Goal: Transaction & Acquisition: Purchase product/service

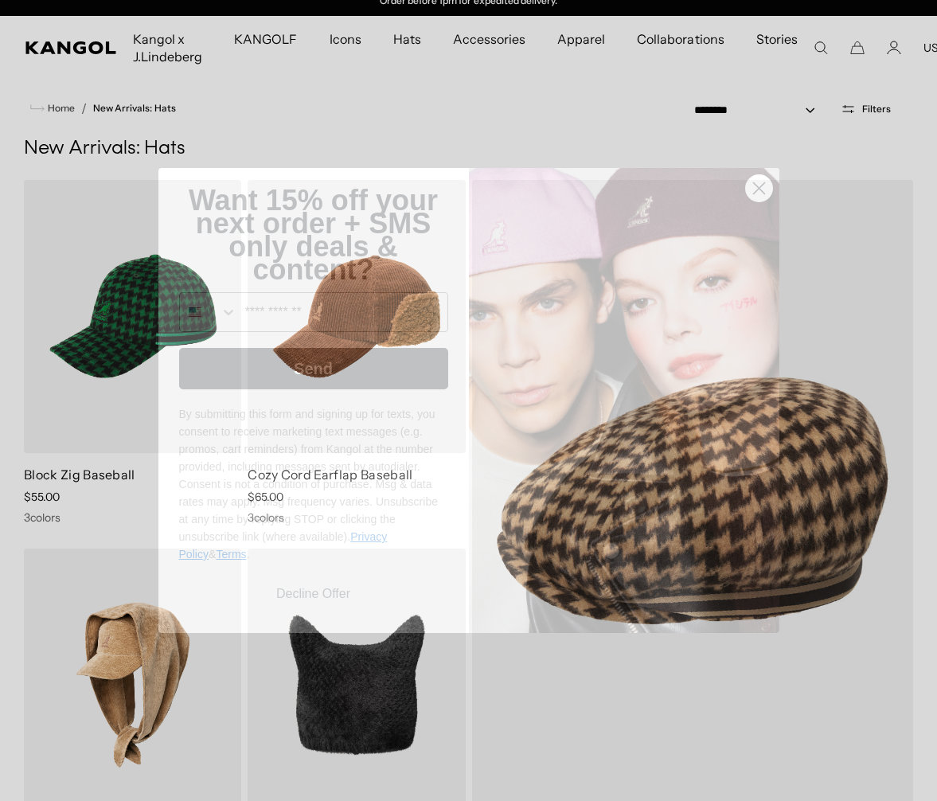
scroll to position [13, 0]
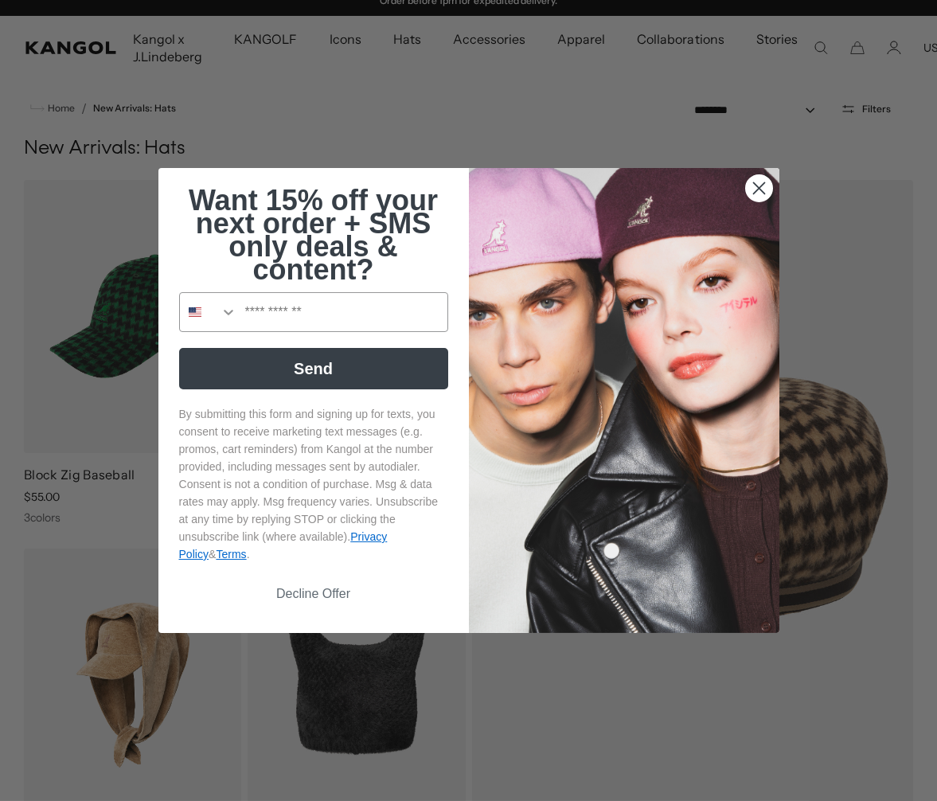
click at [759, 195] on circle "Close dialog" at bounding box center [758, 188] width 26 height 26
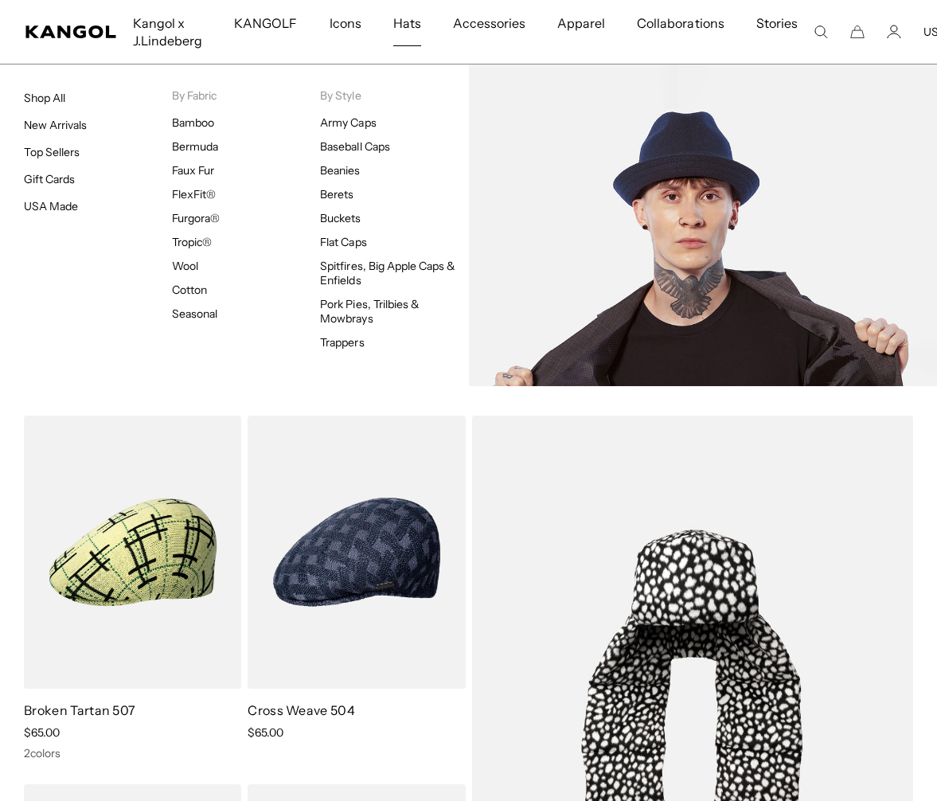
scroll to position [0, 328]
click at [392, 304] on link "Pork Pies, Trilbies & Mowbrays" at bounding box center [370, 311] width 100 height 29
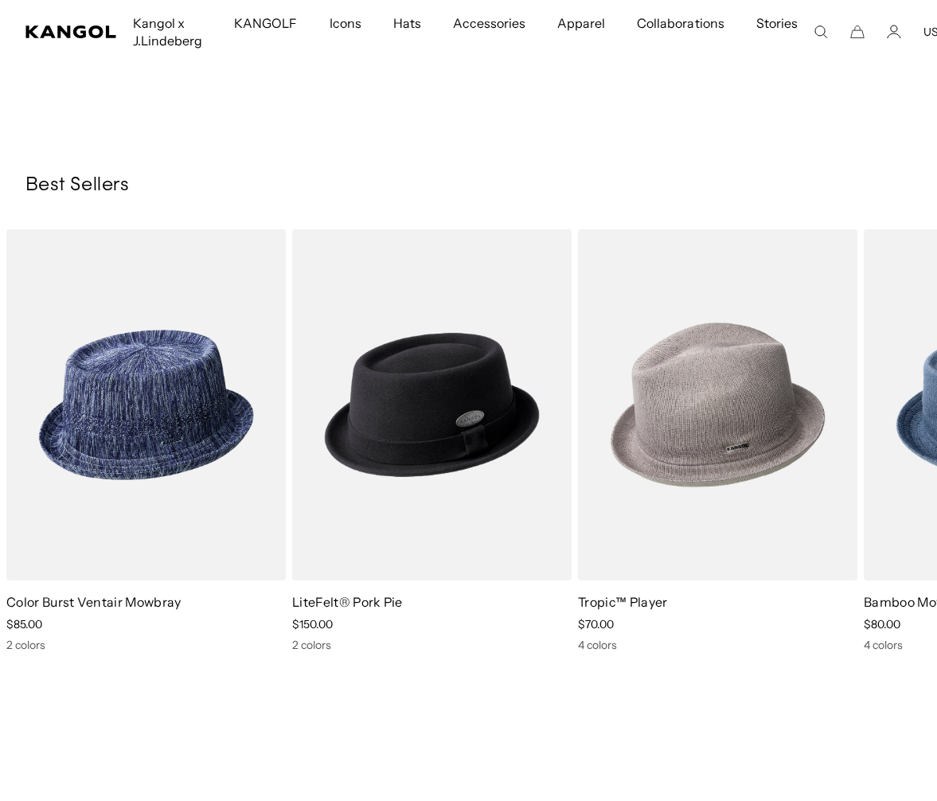
scroll to position [0, 328]
click at [0, 0] on img "1 of 6" at bounding box center [0, 0] width 0 height 0
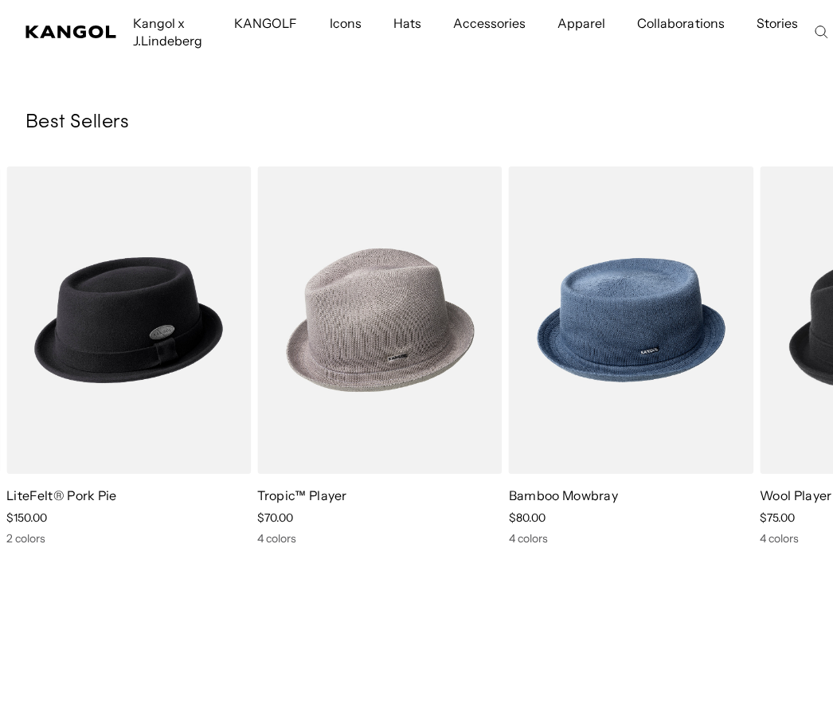
scroll to position [0, 0]
click at [0, 0] on img "1 of 6" at bounding box center [0, 0] width 0 height 0
click at [0, 0] on img "2 of 6" at bounding box center [0, 0] width 0 height 0
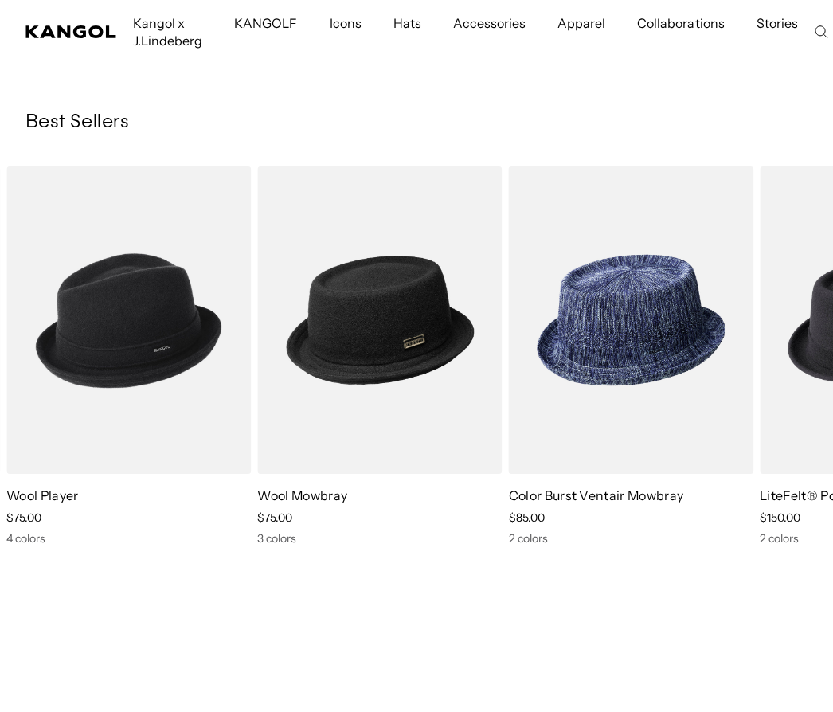
scroll to position [0, 0]
click at [0, 0] on img "5 of 6" at bounding box center [0, 0] width 0 height 0
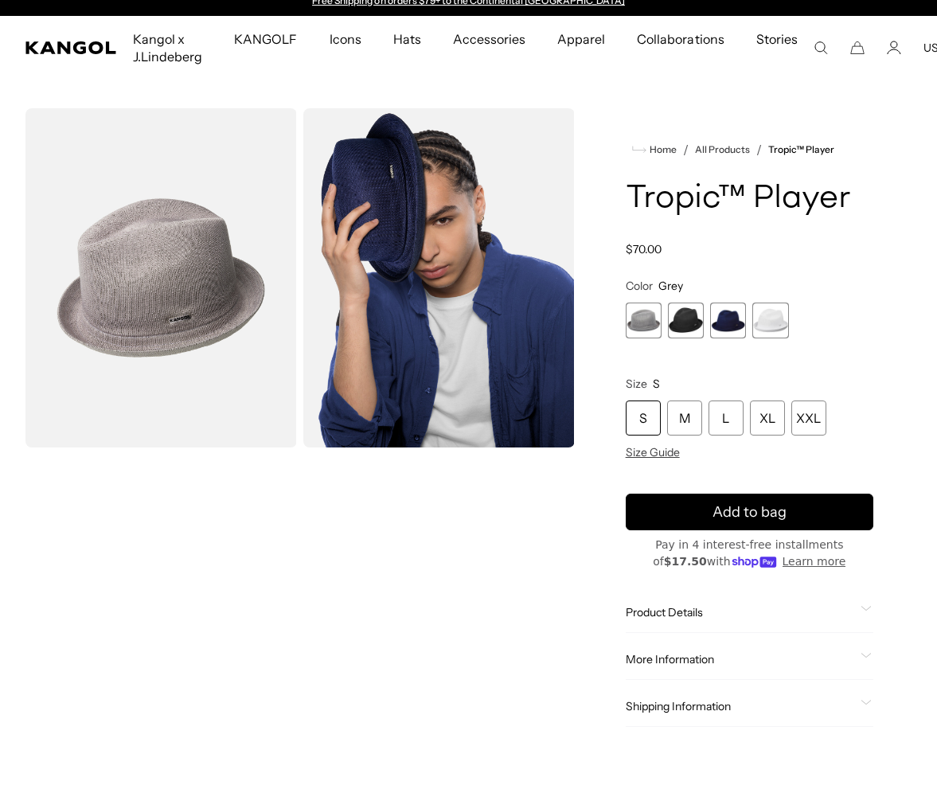
click at [810, 429] on div "XXL" at bounding box center [808, 417] width 35 height 35
click at [689, 323] on span "2 of 4" at bounding box center [686, 321] width 36 height 36
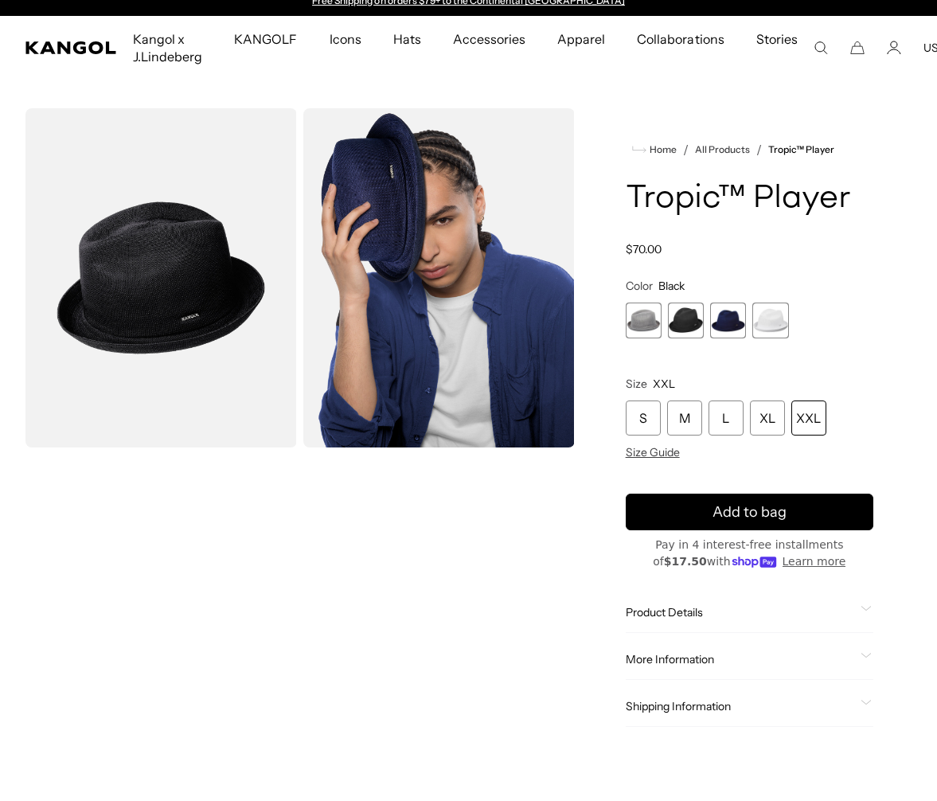
click at [771, 325] on span "4 of 4" at bounding box center [770, 321] width 36 height 36
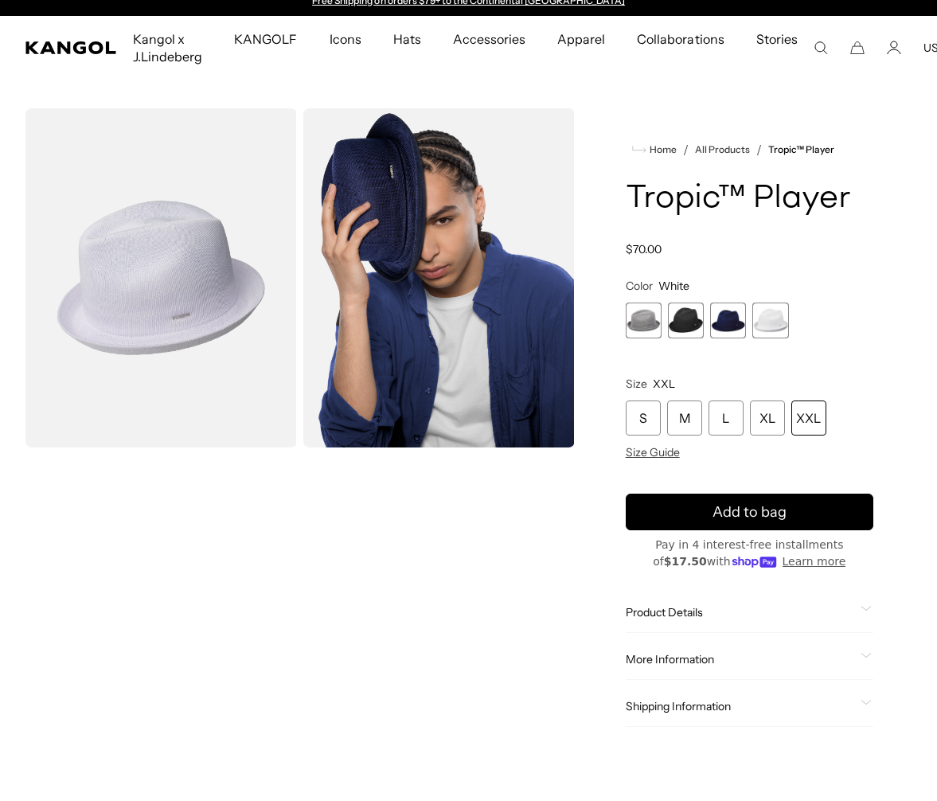
click at [763, 423] on div "XL" at bounding box center [767, 417] width 35 height 35
click at [730, 420] on div "L" at bounding box center [726, 417] width 35 height 35
click at [685, 422] on div "M" at bounding box center [684, 417] width 35 height 35
click at [730, 326] on span "3 of 4" at bounding box center [728, 321] width 36 height 36
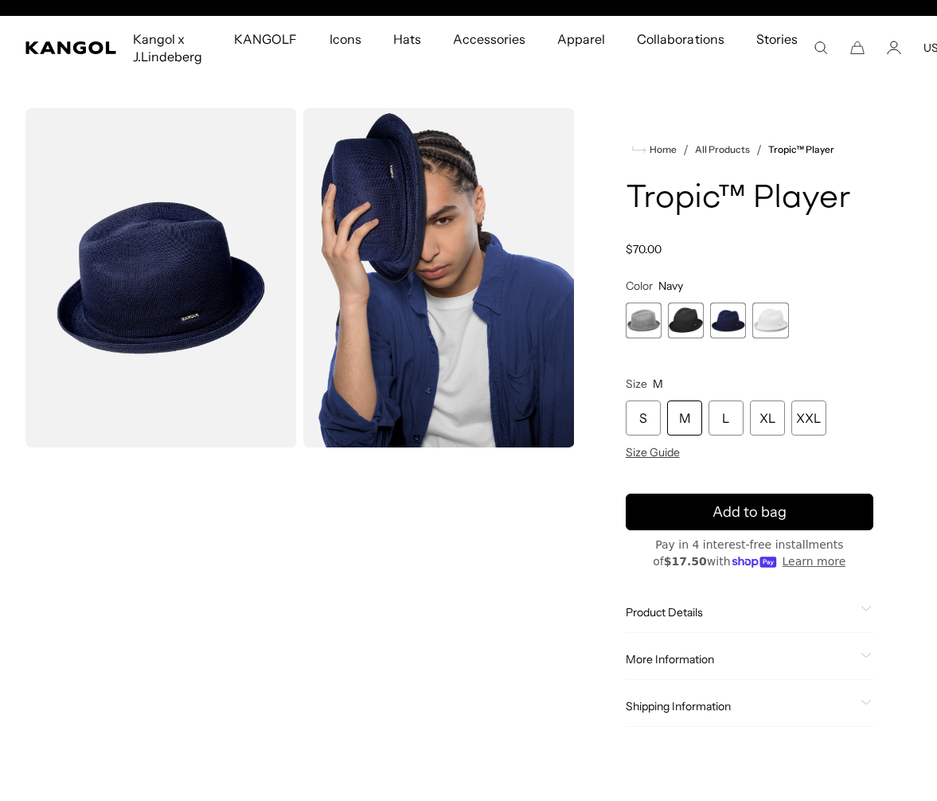
scroll to position [0, 328]
click at [725, 321] on span "3 of 4" at bounding box center [728, 321] width 36 height 36
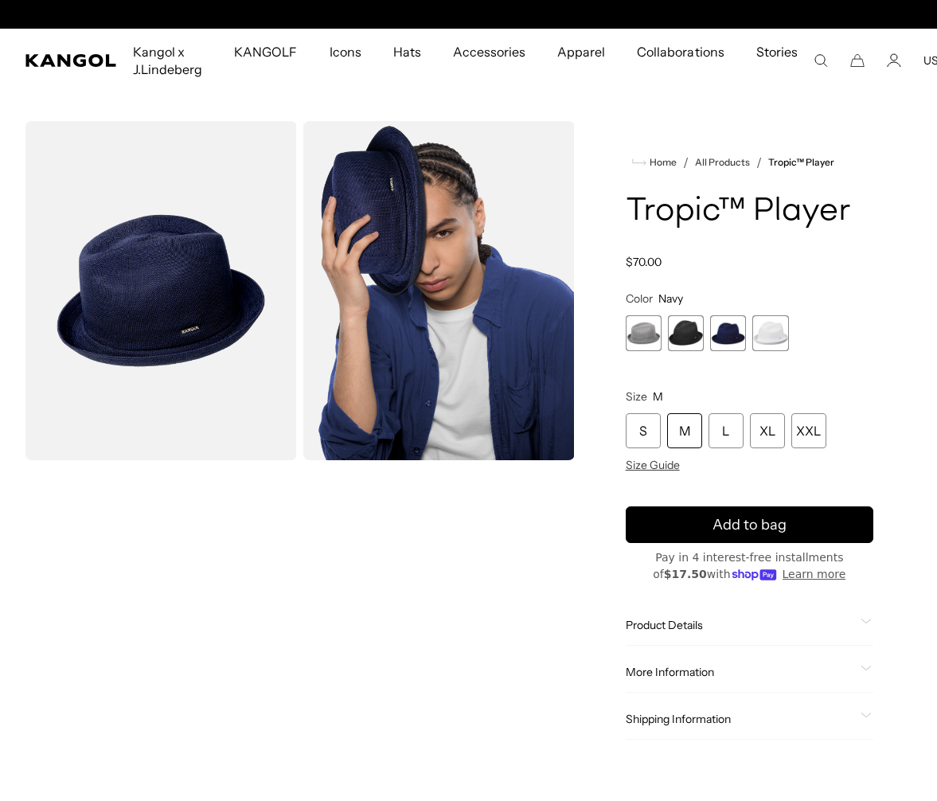
scroll to position [0, 0]
click at [775, 435] on div "XL" at bounding box center [767, 430] width 35 height 35
click at [805, 433] on div "XXL" at bounding box center [808, 430] width 35 height 35
click at [725, 330] on span "3 of 4" at bounding box center [728, 333] width 36 height 36
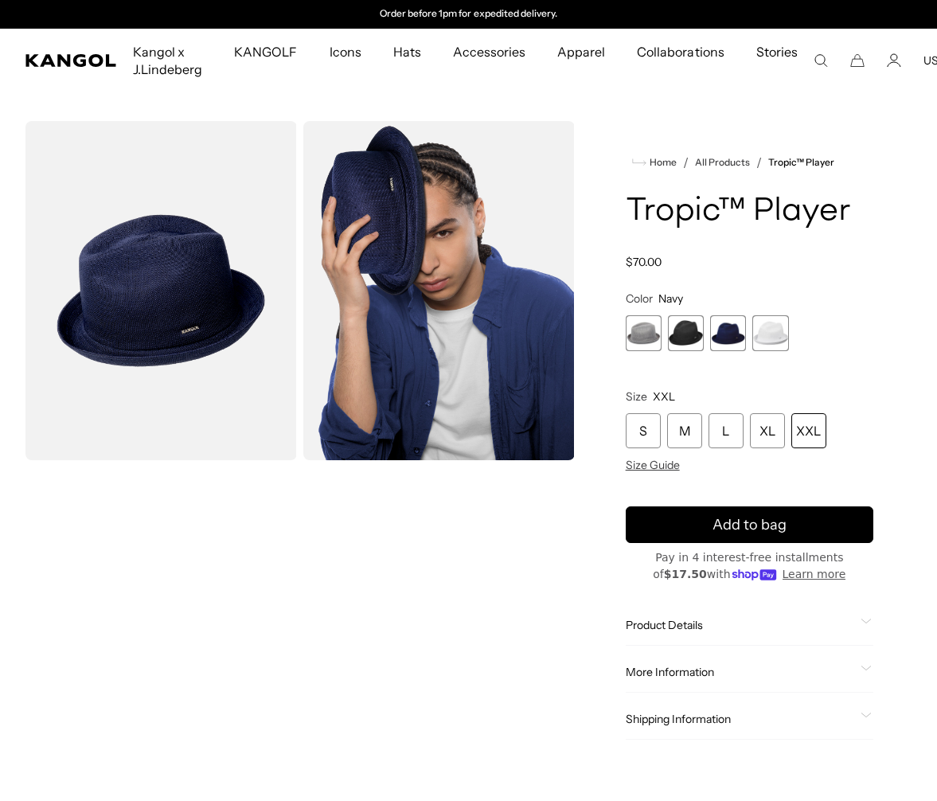
click at [400, 363] on img "Gallery Viewer" at bounding box center [438, 290] width 271 height 339
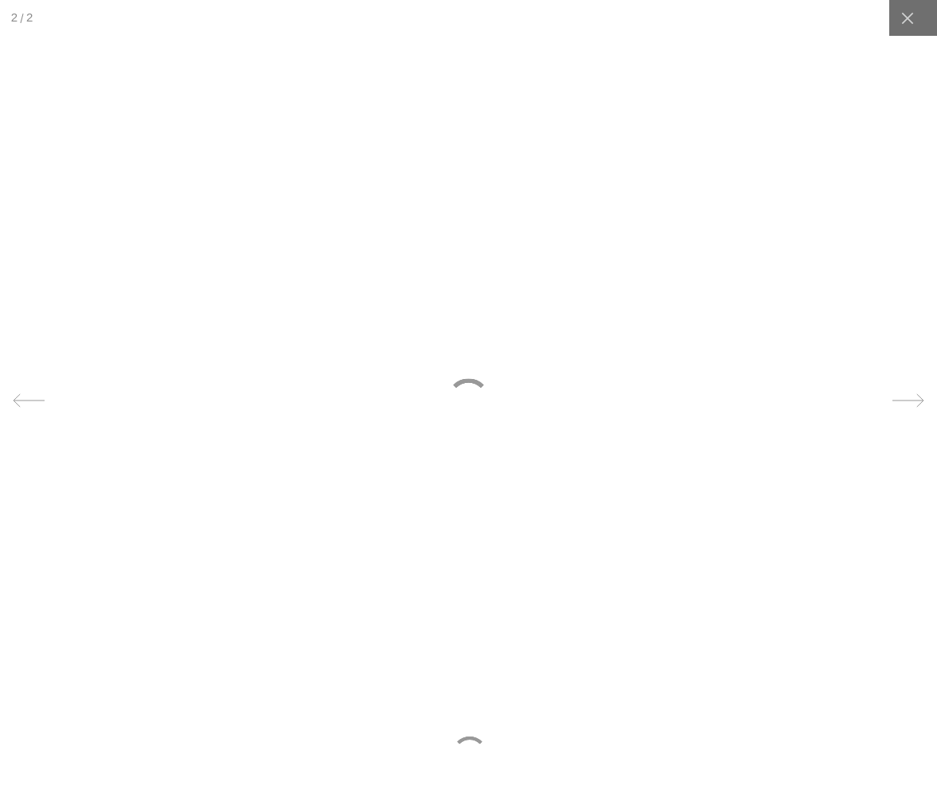
scroll to position [0, 0]
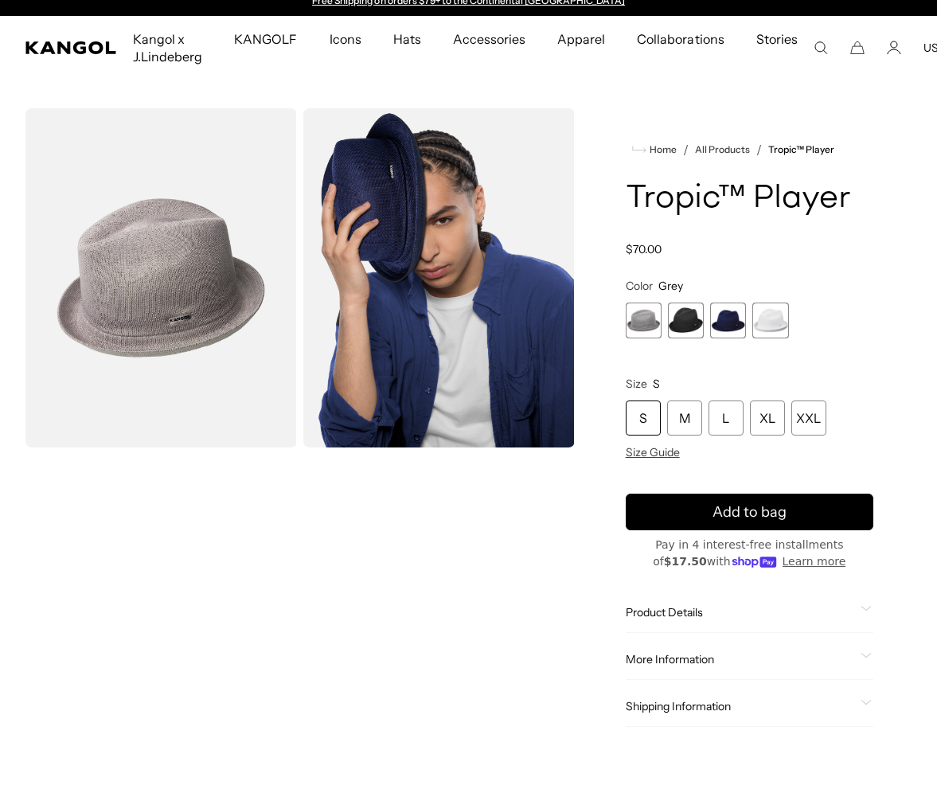
click at [736, 324] on span "3 of 4" at bounding box center [728, 321] width 36 height 36
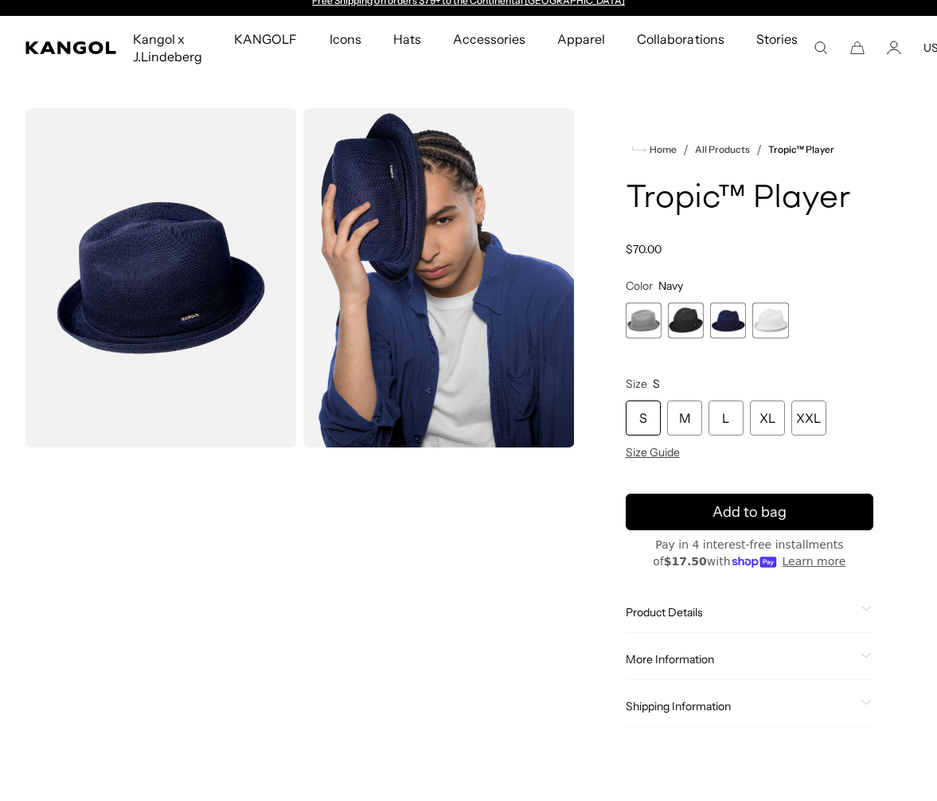
click at [771, 325] on span "4 of 4" at bounding box center [770, 321] width 36 height 36
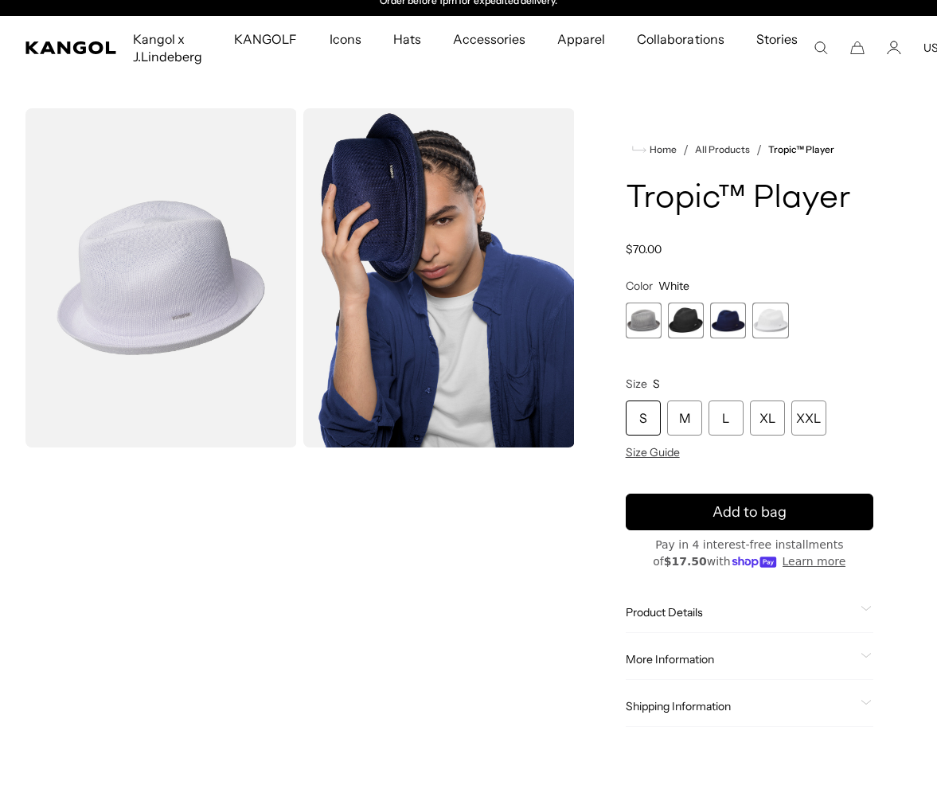
click at [692, 329] on span "2 of 4" at bounding box center [686, 321] width 36 height 36
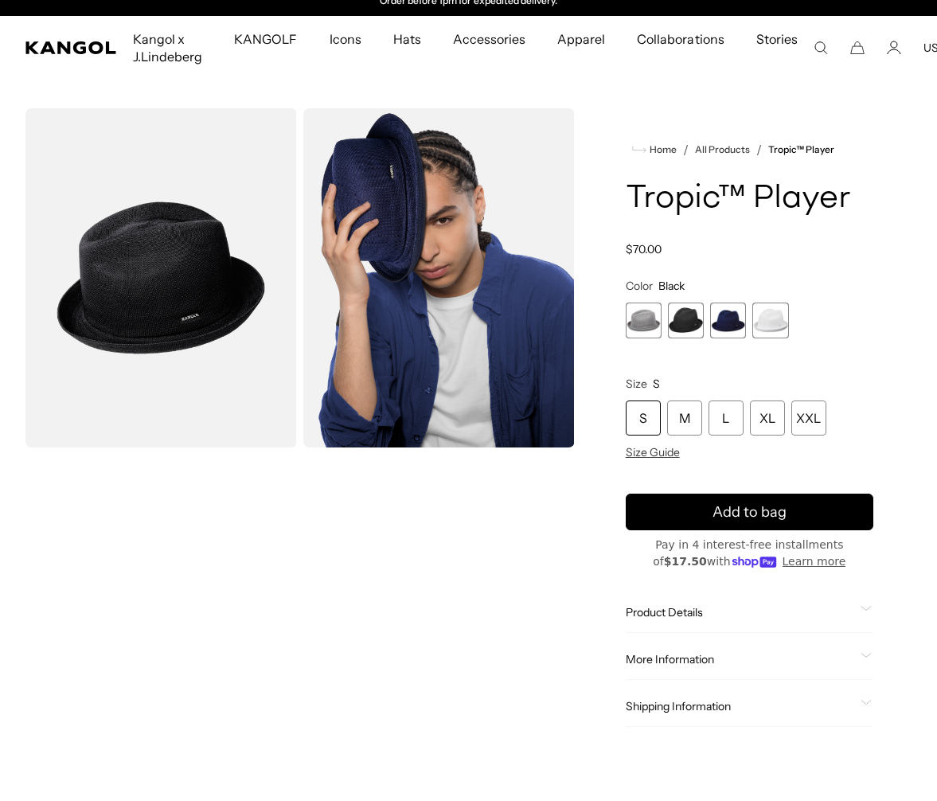
click at [658, 323] on span "1 of 4" at bounding box center [644, 321] width 36 height 36
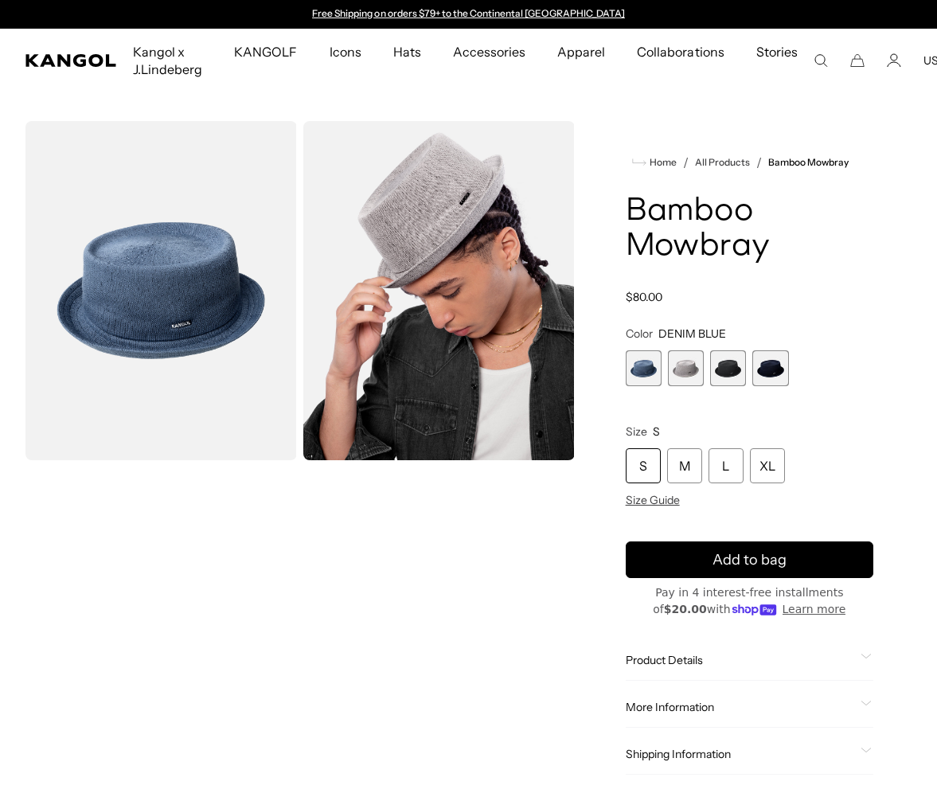
scroll to position [13, 0]
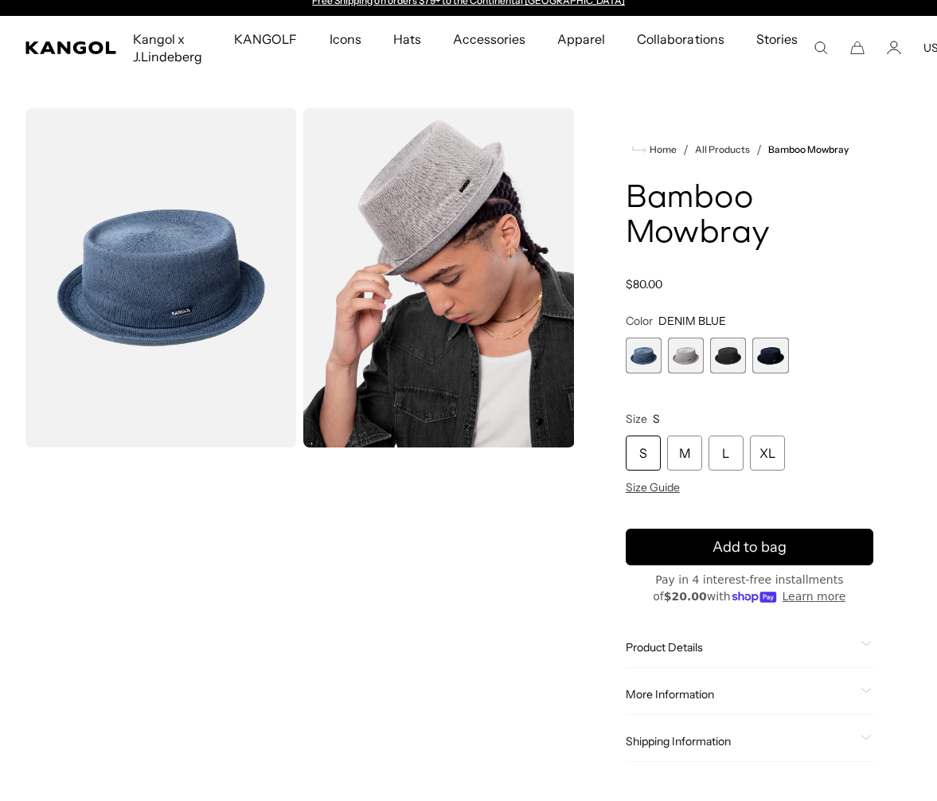
click at [727, 365] on span "3 of 4" at bounding box center [728, 356] width 36 height 36
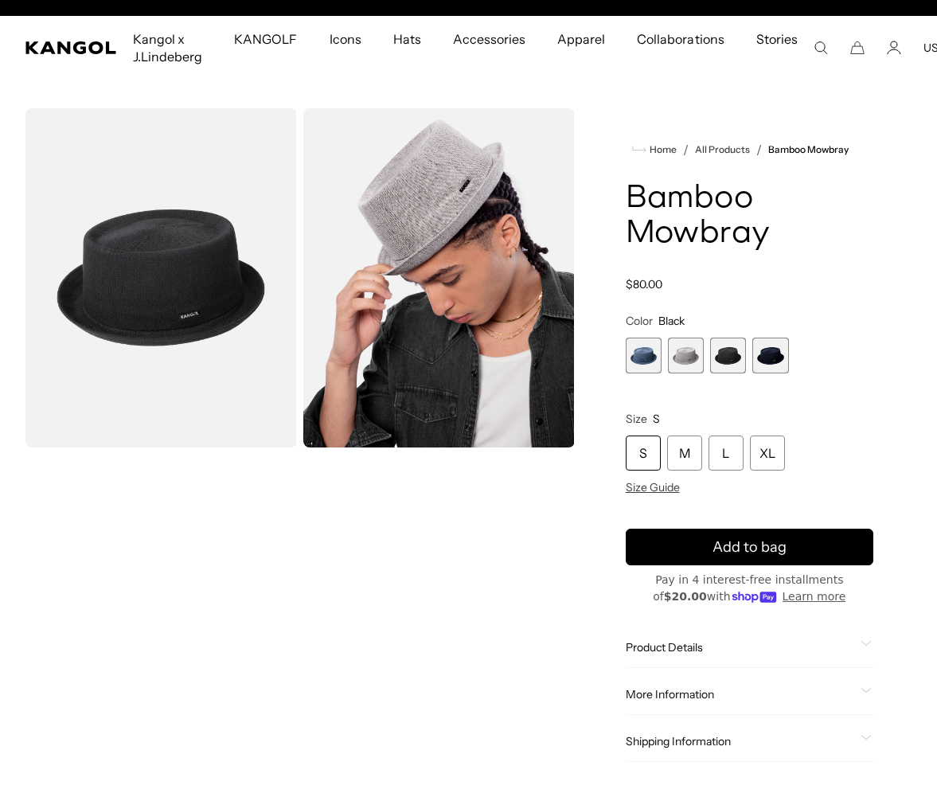
click at [779, 361] on span "4 of 4" at bounding box center [770, 356] width 36 height 36
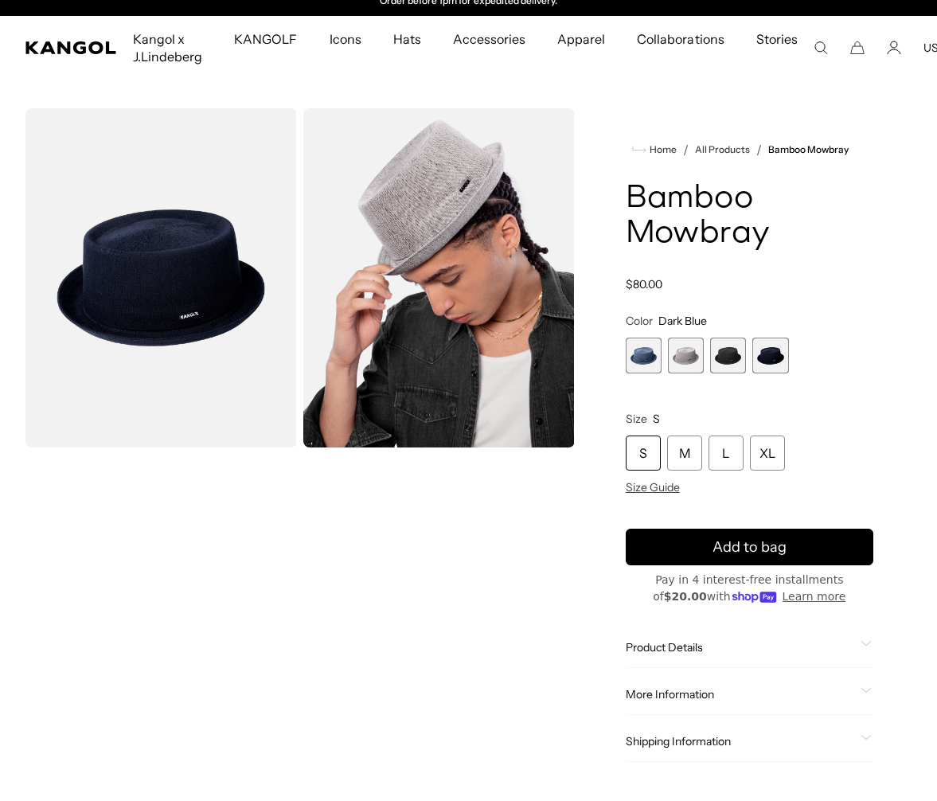
click at [641, 354] on span "1 of 4" at bounding box center [644, 356] width 36 height 36
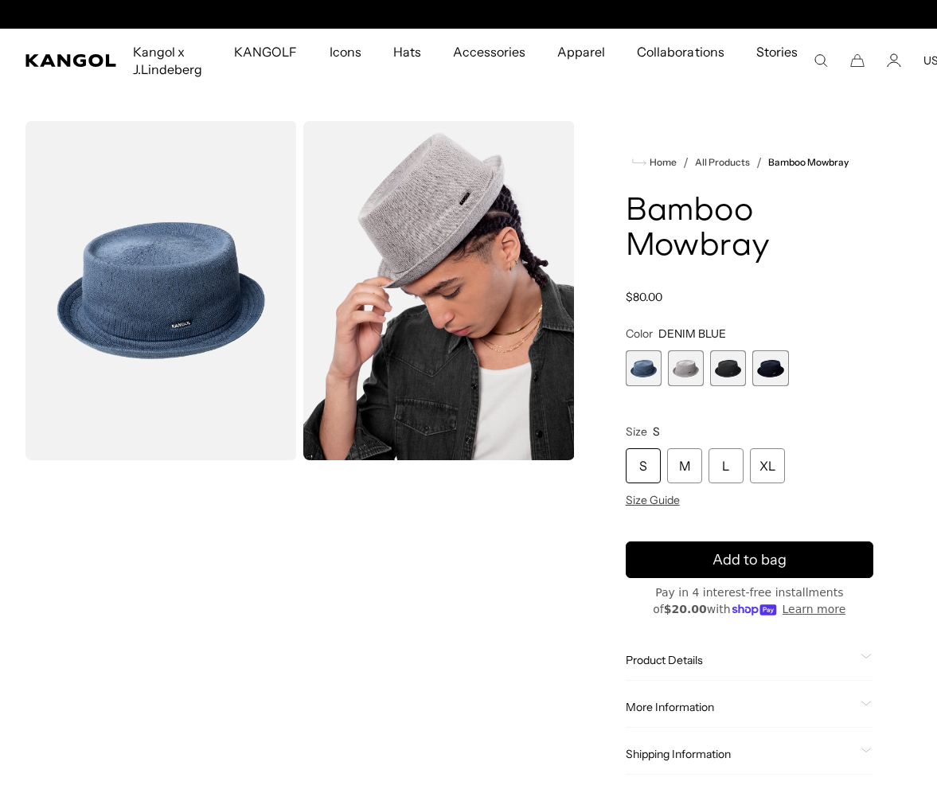
scroll to position [0, 328]
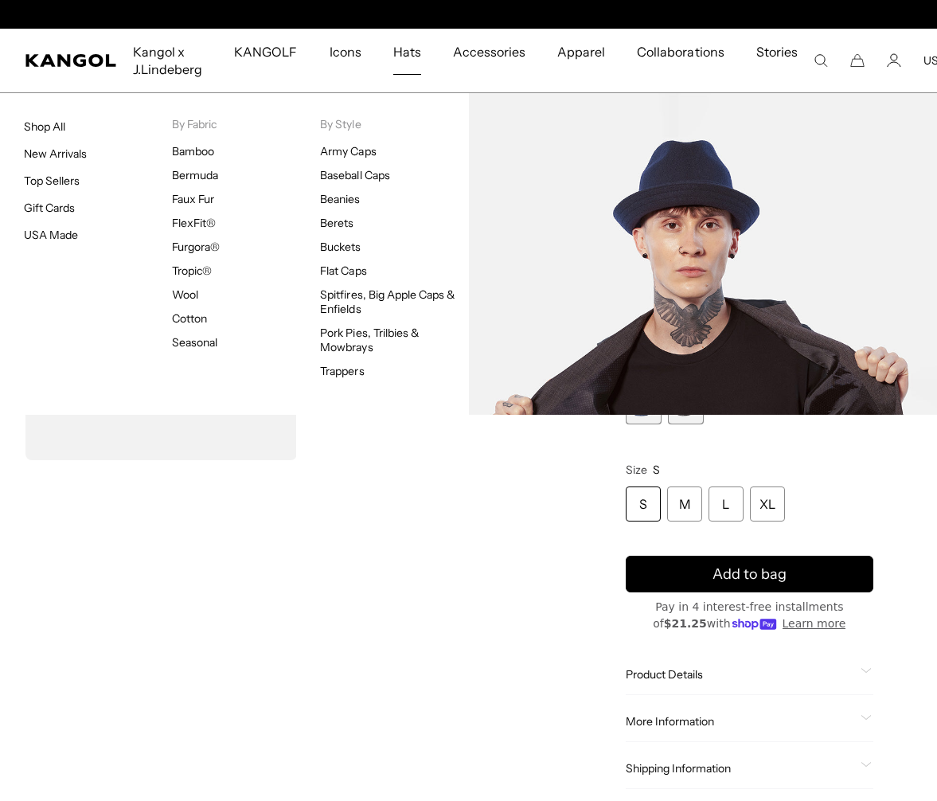
scroll to position [0, 328]
click at [403, 337] on link "Pork Pies, Trilbies & Mowbrays" at bounding box center [370, 340] width 100 height 29
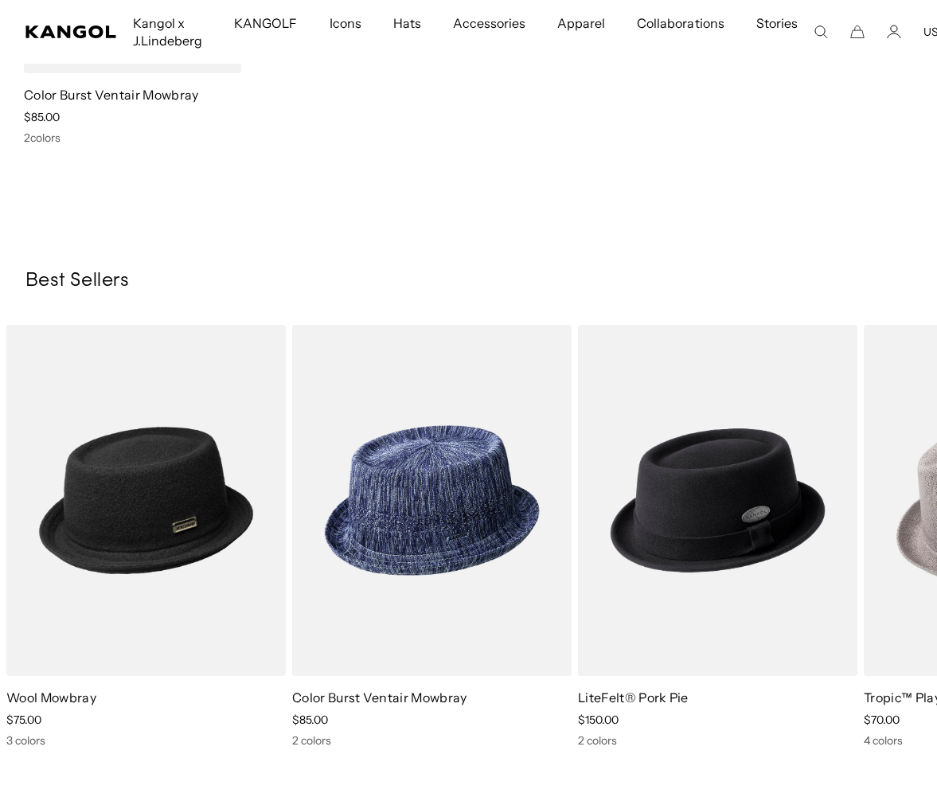
click at [0, 0] on img "4 of 6" at bounding box center [0, 0] width 0 height 0
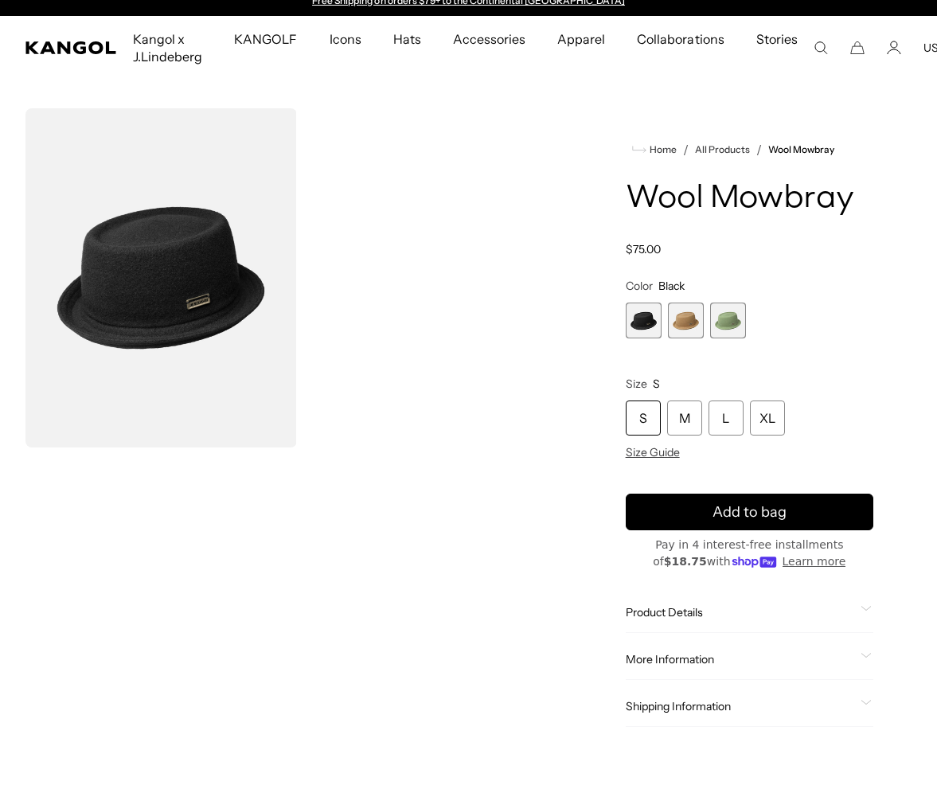
click at [693, 325] on span "2 of 3" at bounding box center [686, 321] width 36 height 36
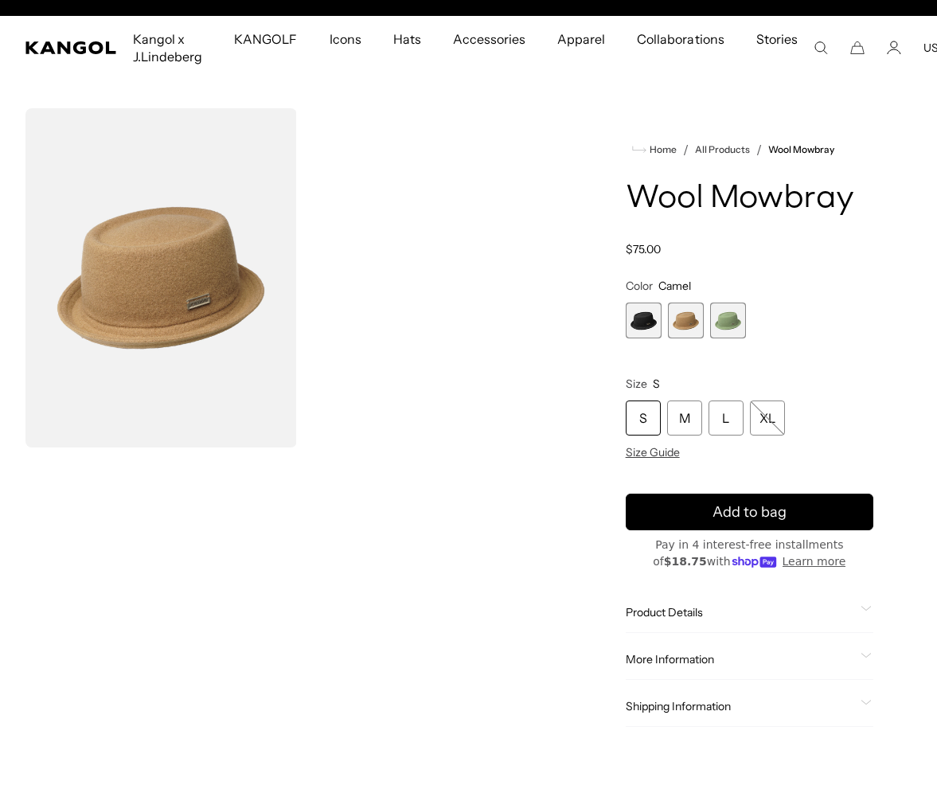
scroll to position [0, 328]
